Goal: Transaction & Acquisition: Obtain resource

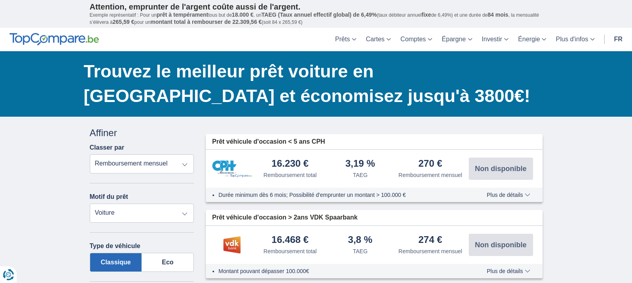
click at [616, 40] on link "fr" at bounding box center [619, 39] width 18 height 23
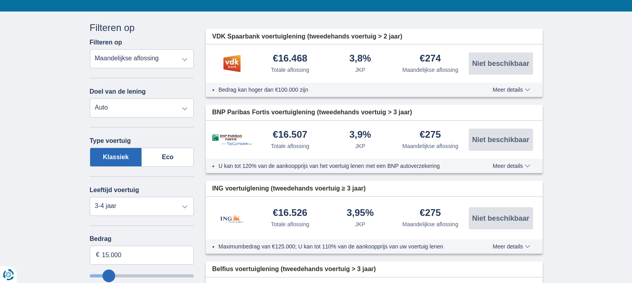
scroll to position [128, 0]
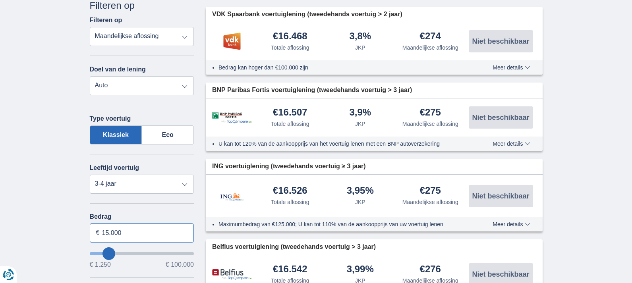
drag, startPoint x: 124, startPoint y: 236, endPoint x: 101, endPoint y: 236, distance: 22.7
click at [101, 236] on input "15.000" at bounding box center [142, 233] width 105 height 19
type input "1"
type input "9.000"
type input "9250"
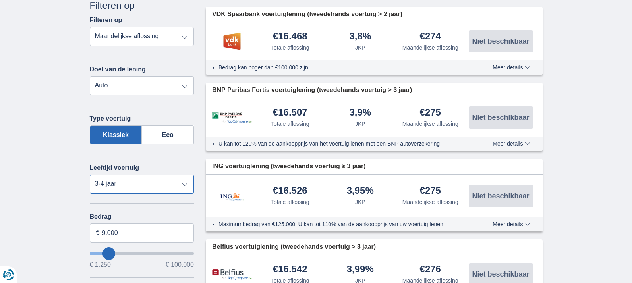
select select "48"
select select "5+"
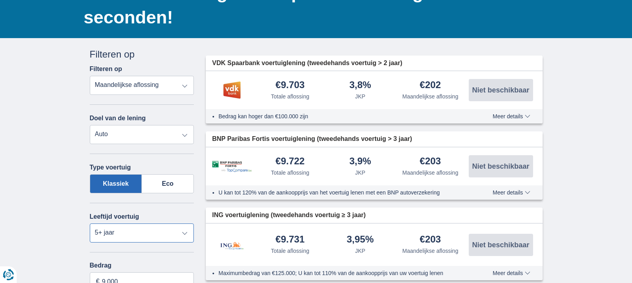
scroll to position [85, 0]
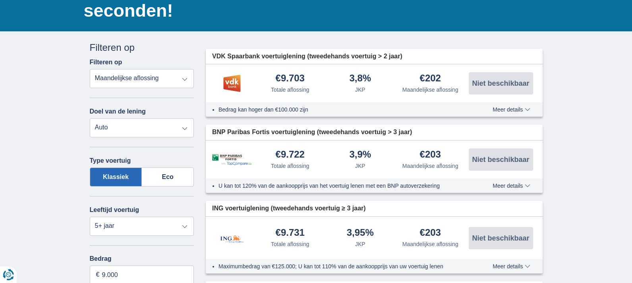
click at [368, 155] on div "3,9%" at bounding box center [360, 155] width 22 height 11
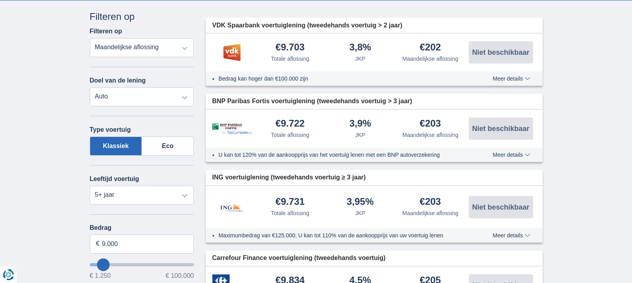
scroll to position [117, 0]
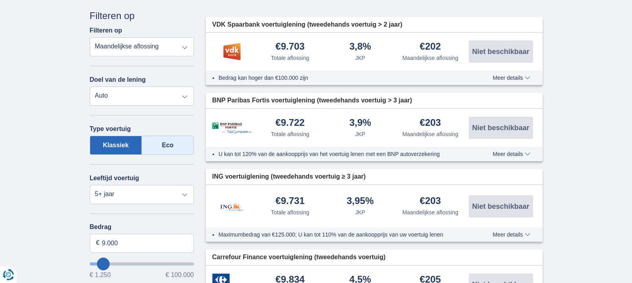
click at [169, 142] on label "Eco" at bounding box center [168, 145] width 52 height 19
click at [0, 0] on input "Eco" at bounding box center [0, 0] width 0 height 0
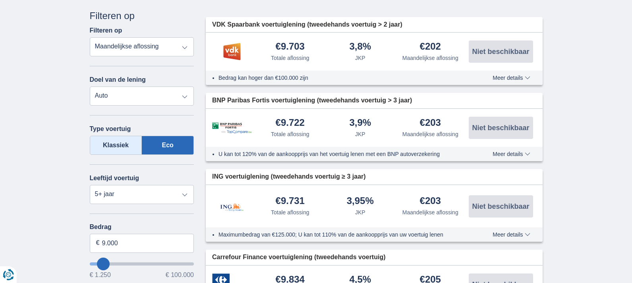
click at [123, 146] on label "Klassiek" at bounding box center [116, 145] width 52 height 19
click at [0, 0] on input "Klassiek" at bounding box center [0, 0] width 0 height 0
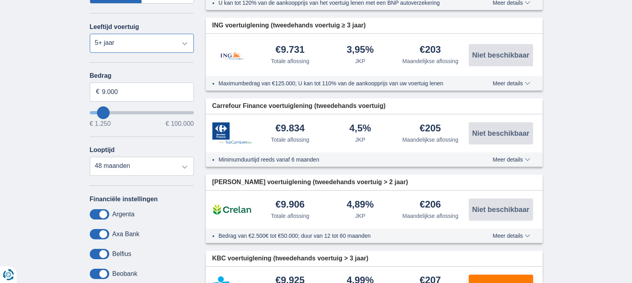
scroll to position [269, 0]
type input "10.250"
type input "10250"
type input "11.250"
type input "11250"
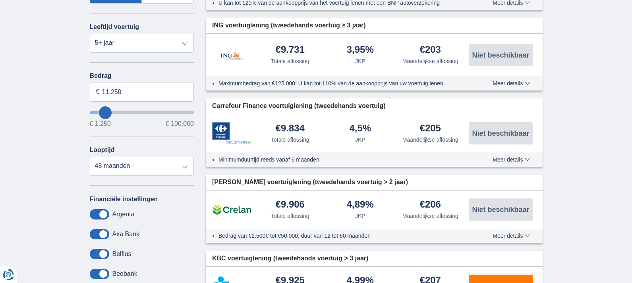
type input "12.250"
type input "12250"
type input "14.250"
type input "14250"
type input "15.250"
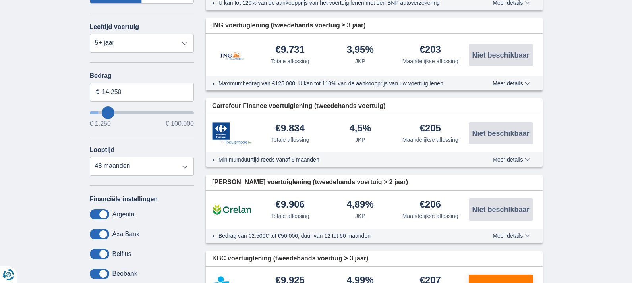
type input "15250"
select select "84"
type input "14.250"
type input "14250"
select select "60"
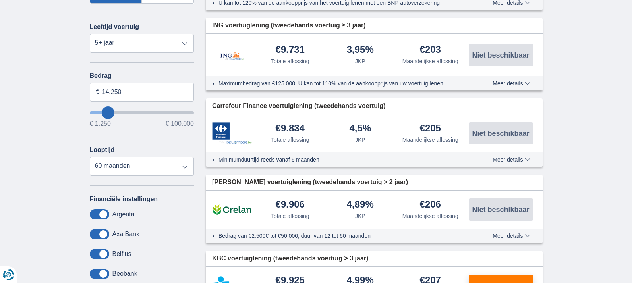
type input "12.250"
type input "12250"
type input "11.250"
type input "11250"
type input "10.250"
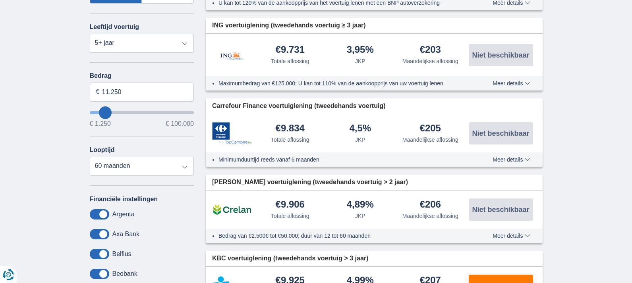
type input "10250"
type input "8.250"
type input "8250"
select select "48"
type input "9.250"
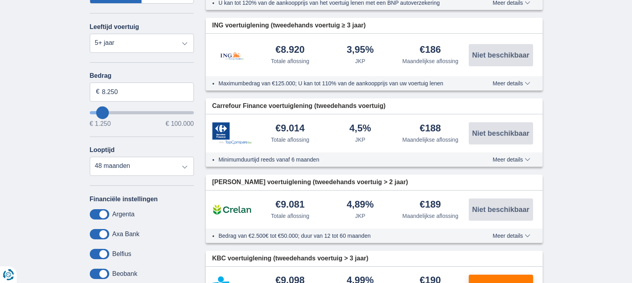
type input "9250"
type input "10.250"
type input "10250"
select select "60"
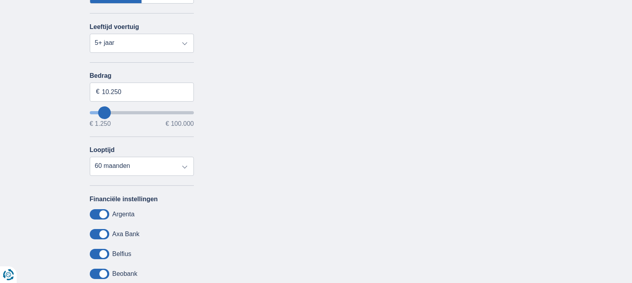
drag, startPoint x: 103, startPoint y: 113, endPoint x: 117, endPoint y: 103, distance: 17.6
type input "10250"
click at [104, 114] on input "wantToBorrow" at bounding box center [142, 112] width 105 height 3
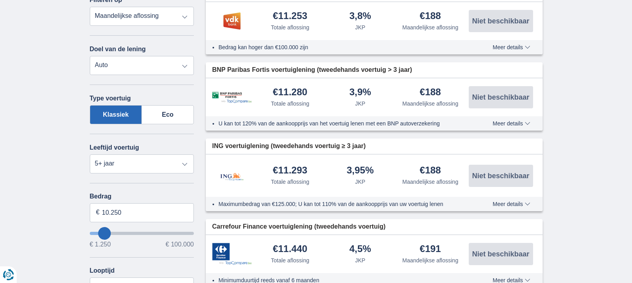
scroll to position [154, 0]
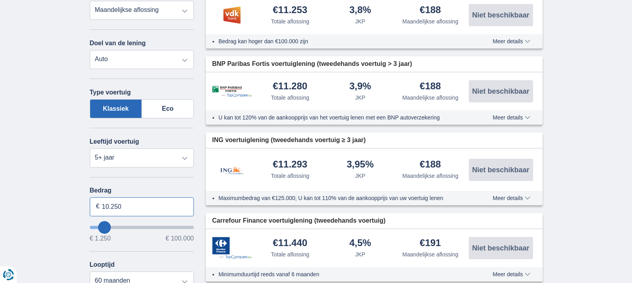
drag, startPoint x: 134, startPoint y: 205, endPoint x: 85, endPoint y: 204, distance: 49.7
click at [84, 204] on div "Annuleren Filters Filteren op Filteren op Totale aflossing JKP Maandelijkse afl…" at bounding box center [142, 211] width 116 height 477
type input "9.000"
type input "9250"
select select "48"
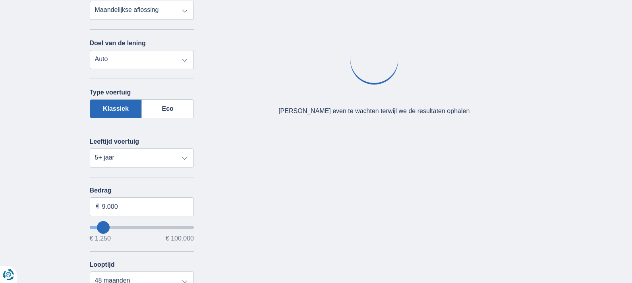
click at [36, 174] on div "× widget.non-eligible-application.title widget.non-eligible-application.text no…" at bounding box center [316, 215] width 632 height 505
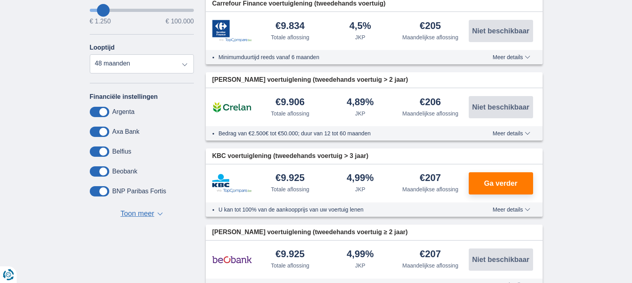
scroll to position [376, 0]
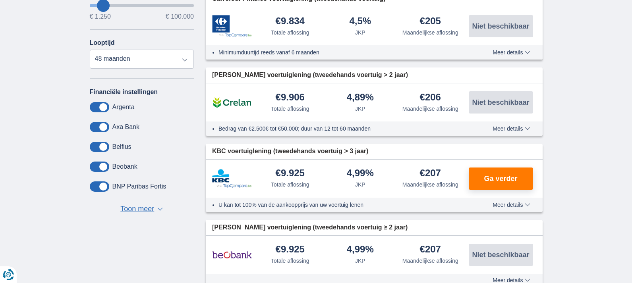
click at [125, 210] on span "Toon meer" at bounding box center [137, 209] width 34 height 10
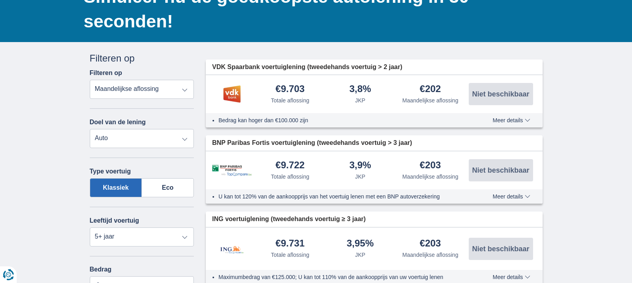
scroll to position [74, 0]
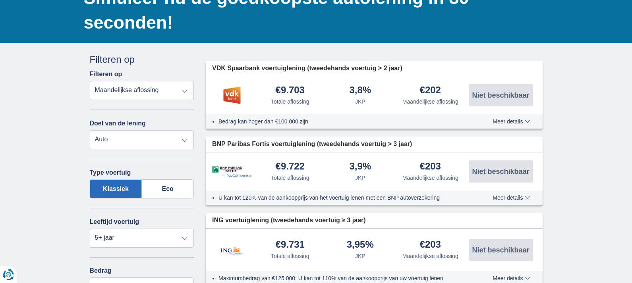
select select "personalLoan"
type input "7.500"
type input "7250"
select select "42"
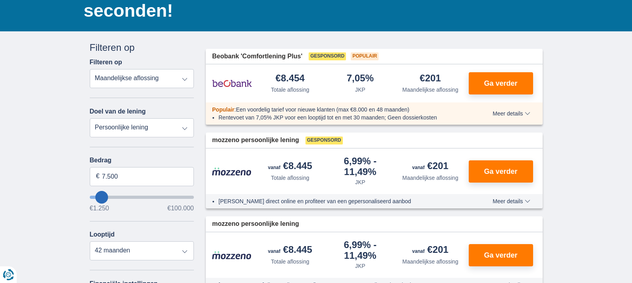
scroll to position [85, 0]
select select "vehicleLoan"
select select "3-4"
type input "15.000"
type input "15250"
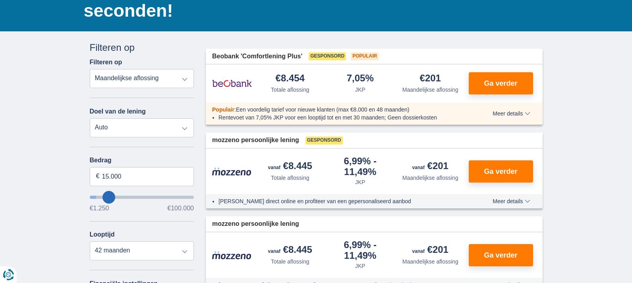
select select "60"
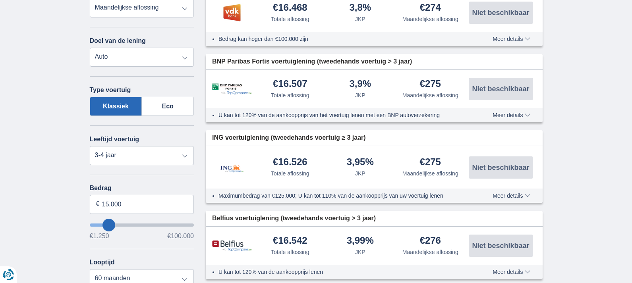
scroll to position [157, 0]
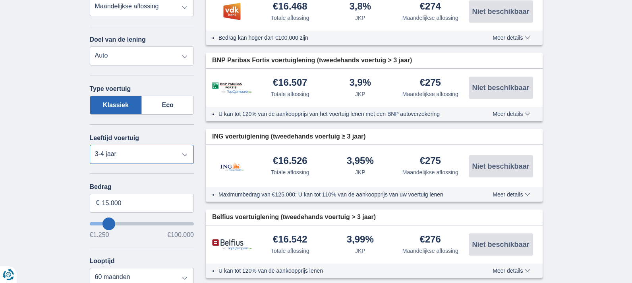
select select "5+"
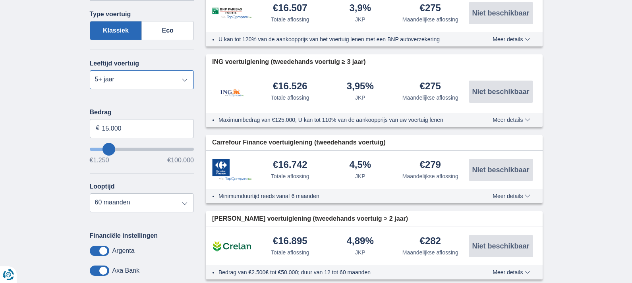
scroll to position [233, 0]
click at [109, 130] on input "15.000" at bounding box center [142, 128] width 105 height 19
click at [136, 124] on input "9.000" at bounding box center [142, 128] width 105 height 19
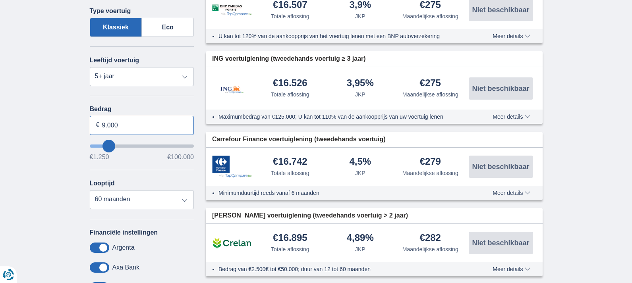
scroll to position [234, 0]
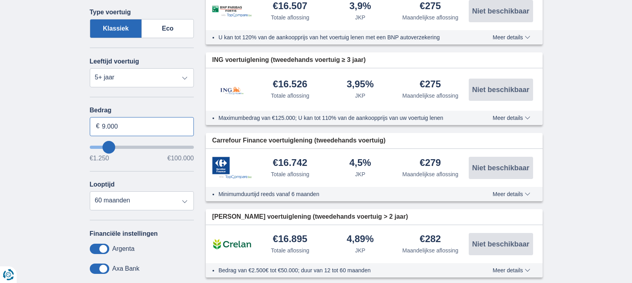
type input "9.000"
type input "9250"
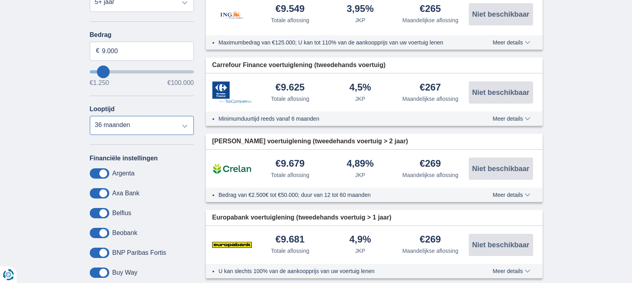
scroll to position [310, 0]
select select "48"
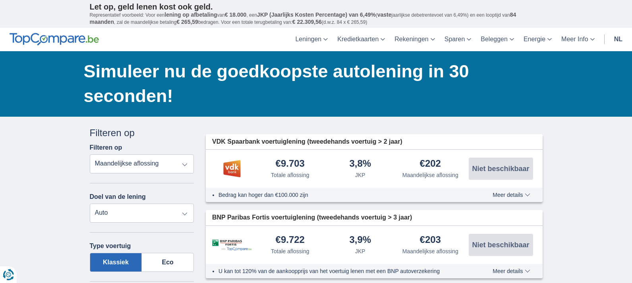
scroll to position [0, 0]
